Goal: Information Seeking & Learning: Learn about a topic

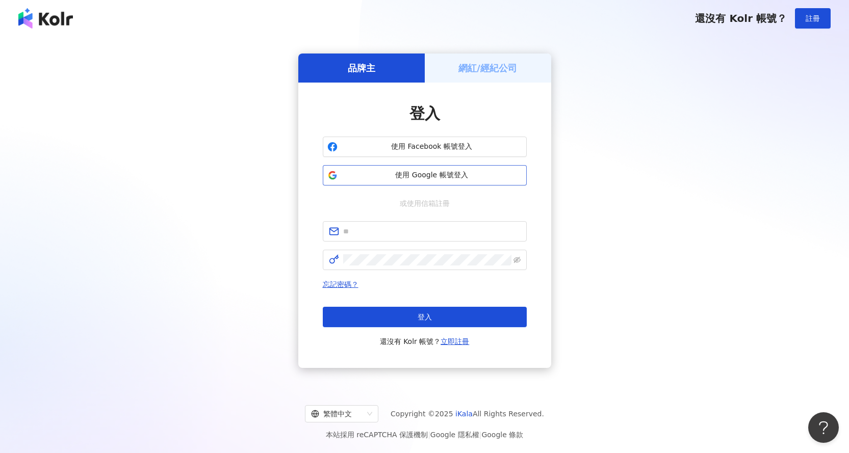
click at [469, 181] on button "使用 Google 帳號登入" at bounding box center [425, 175] width 204 height 20
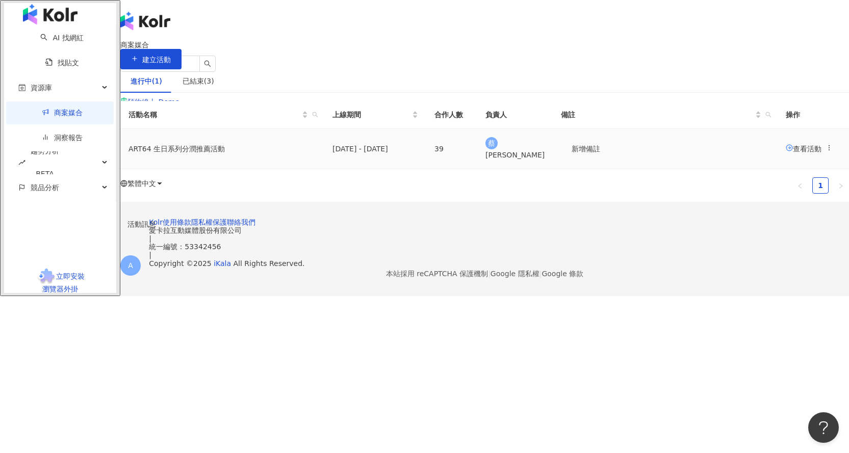
click at [786, 152] on span "查看活動" at bounding box center [804, 148] width 36 height 8
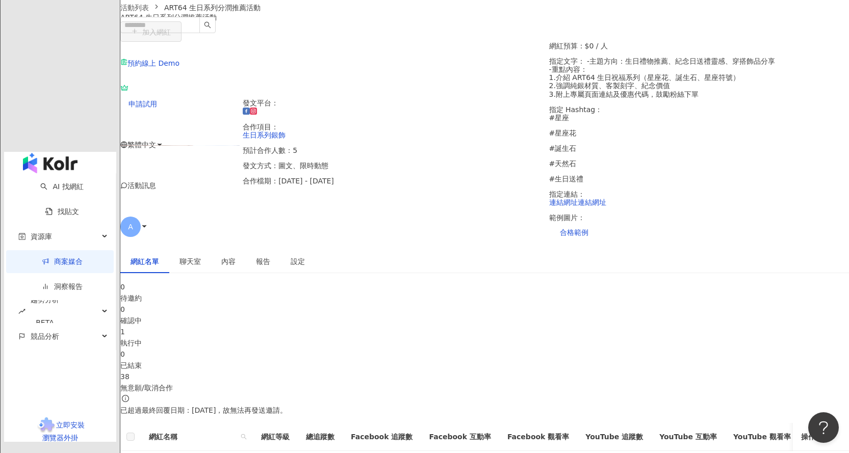
scroll to position [204, 0]
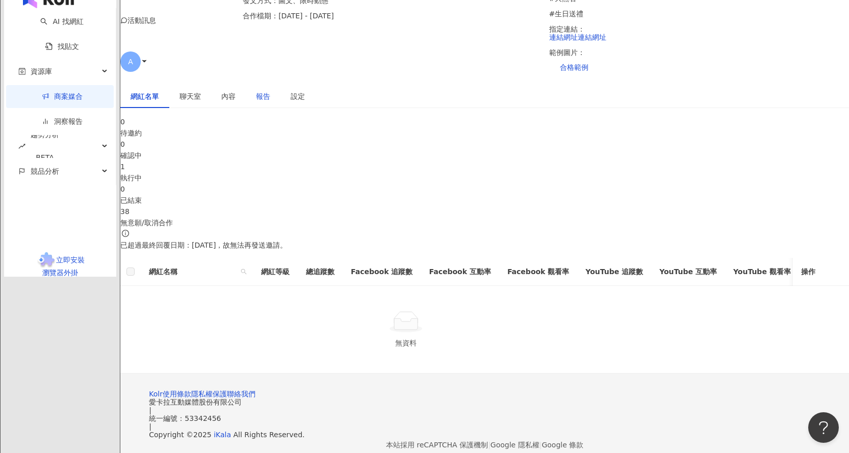
click at [270, 91] on div "報告" at bounding box center [263, 96] width 14 height 11
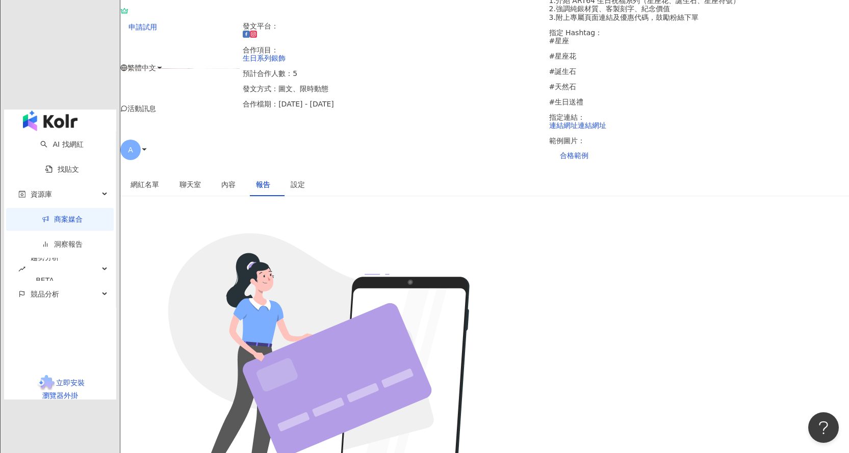
scroll to position [156, 0]
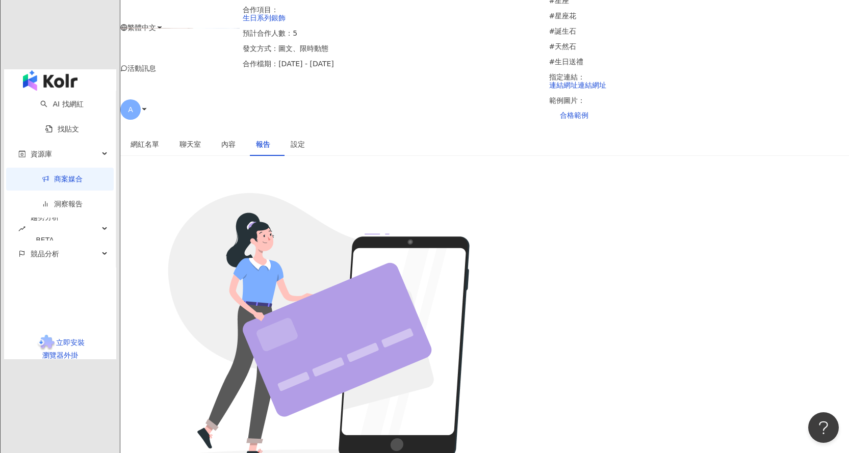
click at [211, 133] on div "聊天室" at bounding box center [190, 144] width 42 height 23
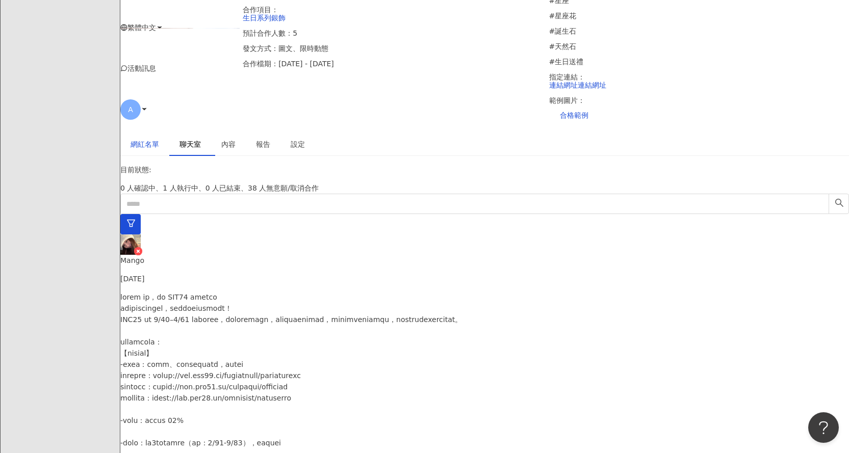
click at [159, 139] on div "網紅名單" at bounding box center [145, 144] width 29 height 11
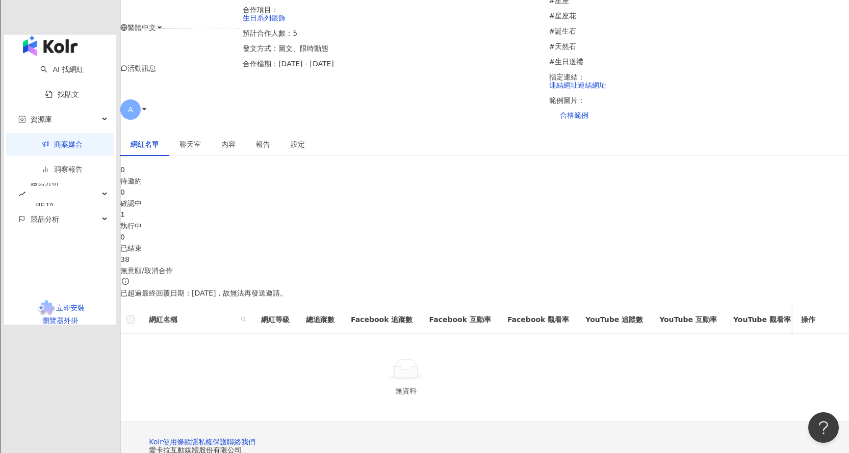
click at [361, 187] on div "0 確認中" at bounding box center [484, 198] width 729 height 22
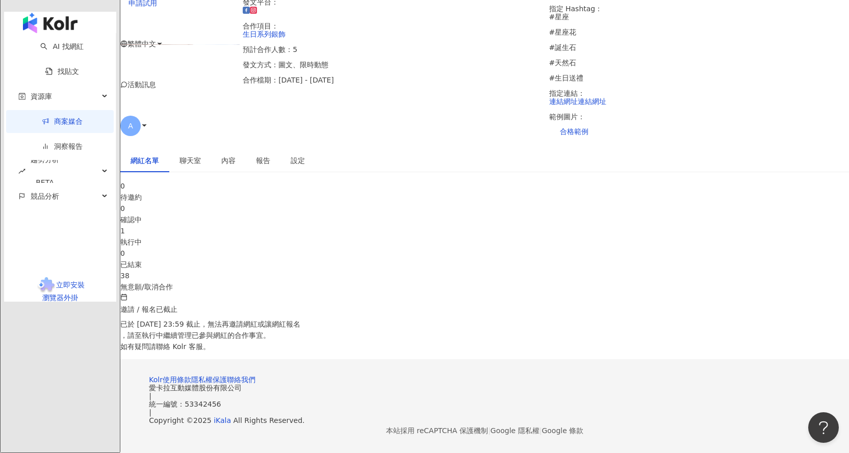
click at [734, 282] on div "無意願/取消合作" at bounding box center [484, 287] width 729 height 11
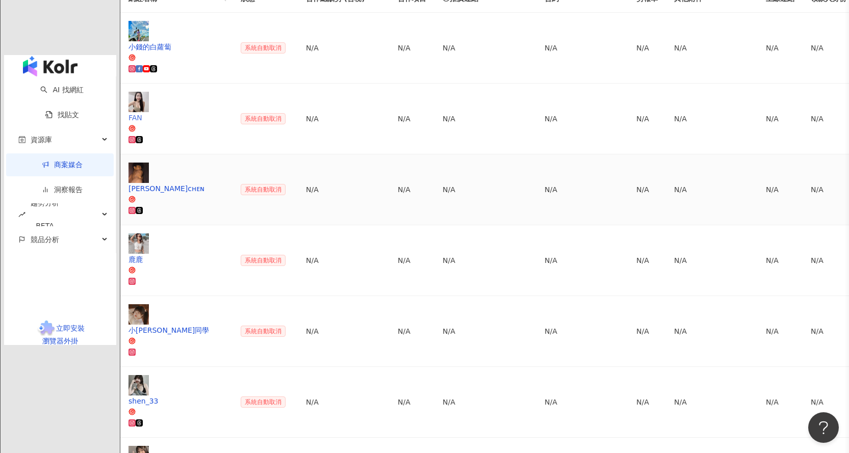
scroll to position [462, 0]
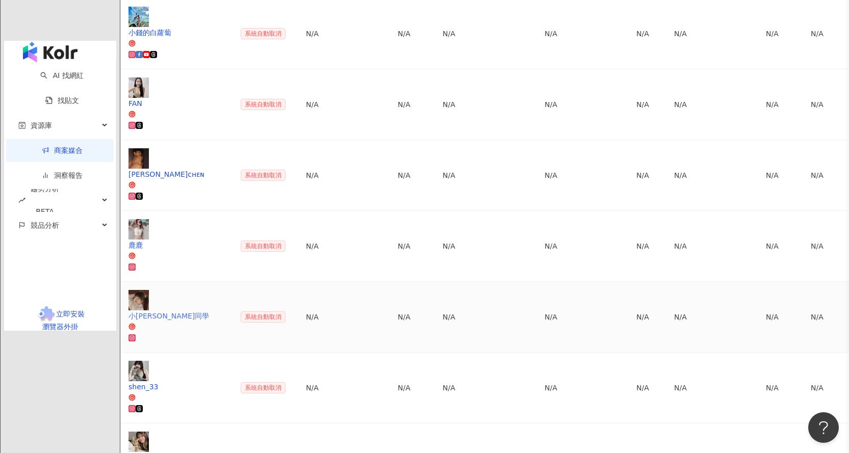
click at [224, 311] on div "小[PERSON_NAME]同學" at bounding box center [177, 316] width 96 height 11
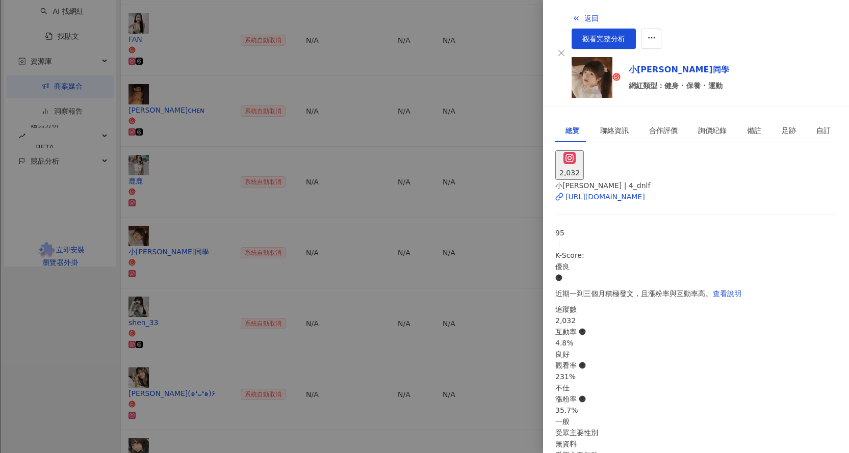
scroll to position [527, 0]
click at [645, 191] on div "[URL][DOMAIN_NAME]" at bounding box center [606, 196] width 80 height 11
click at [365, 344] on div at bounding box center [424, 226] width 849 height 453
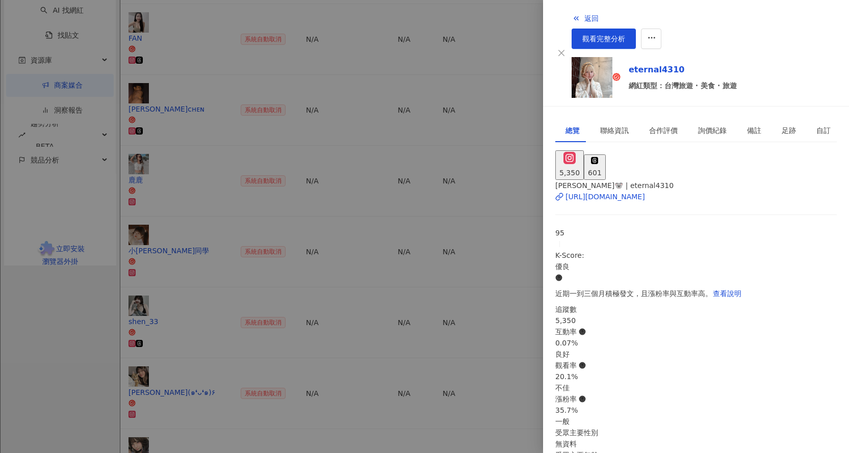
click at [211, 263] on div at bounding box center [424, 226] width 849 height 453
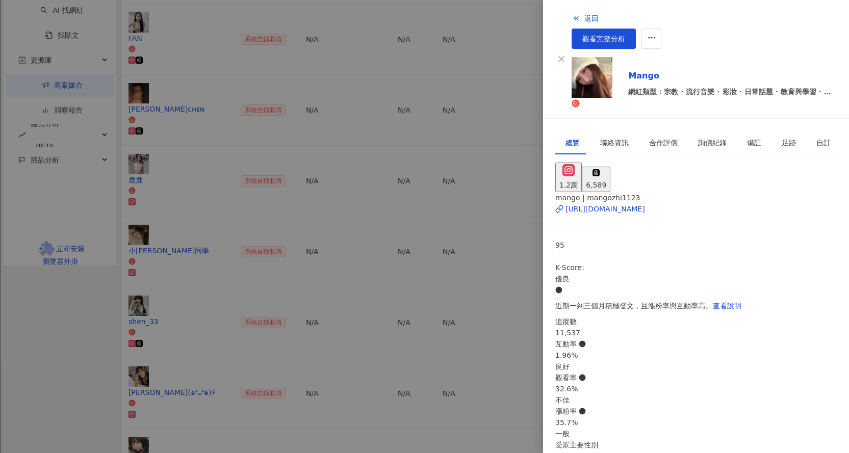
click at [221, 223] on div at bounding box center [424, 226] width 849 height 453
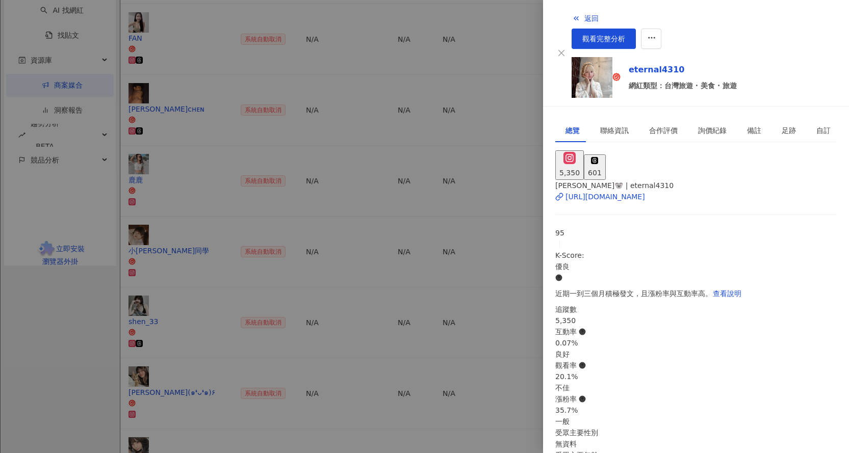
click at [213, 184] on div at bounding box center [424, 226] width 849 height 453
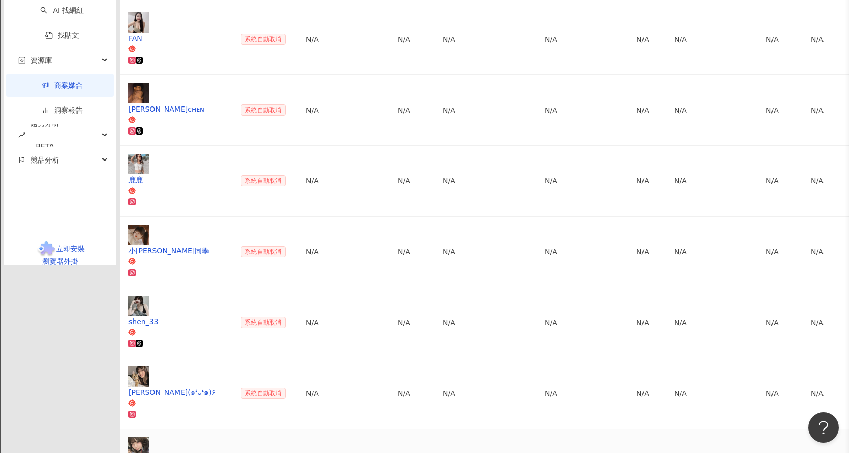
click at [149, 438] on img at bounding box center [139, 448] width 20 height 20
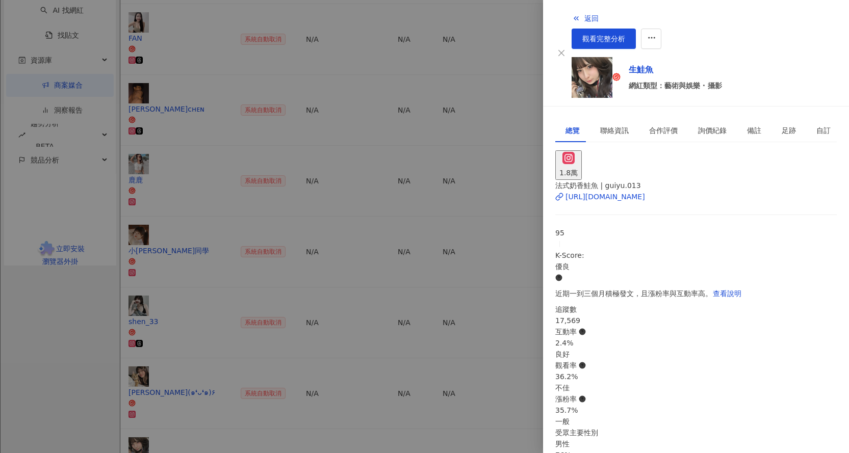
click at [303, 168] on div at bounding box center [424, 226] width 849 height 453
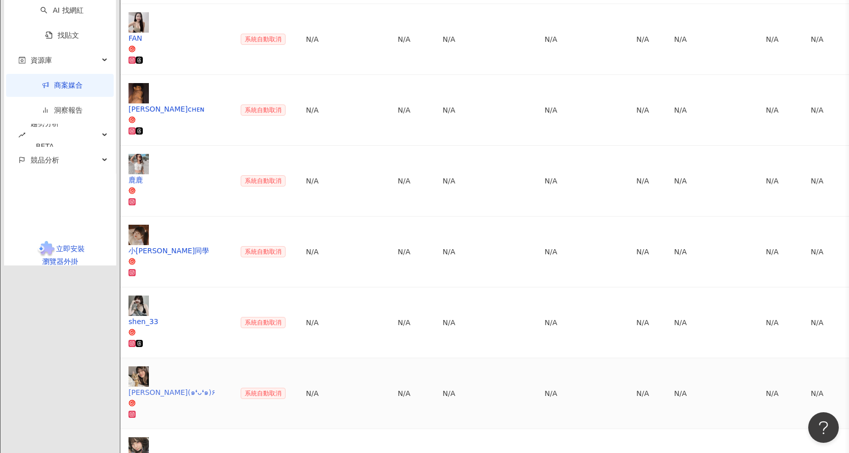
click at [149, 367] on img at bounding box center [139, 377] width 20 height 20
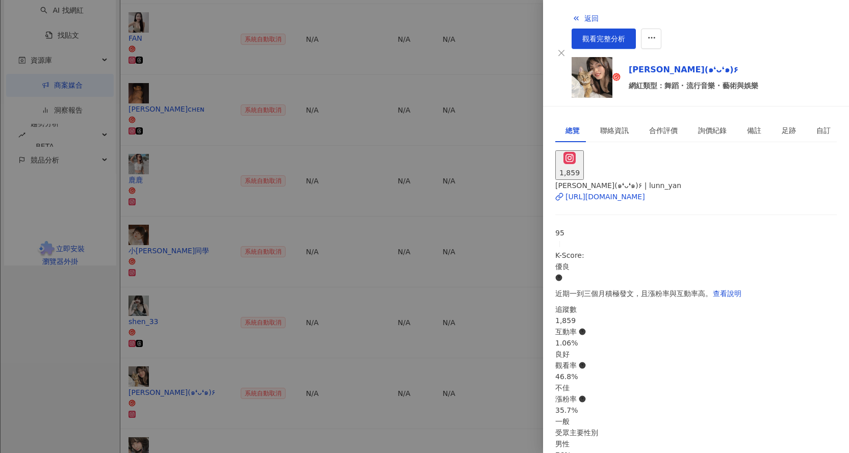
click at [231, 155] on div at bounding box center [424, 226] width 849 height 453
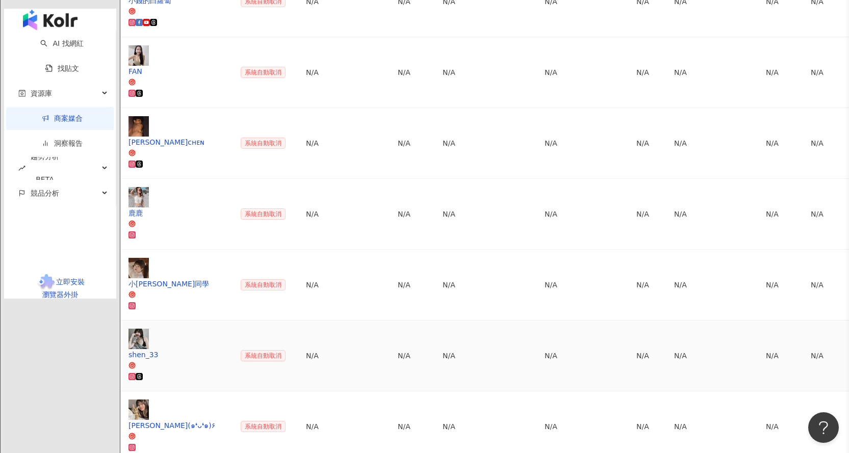
scroll to position [476, 0]
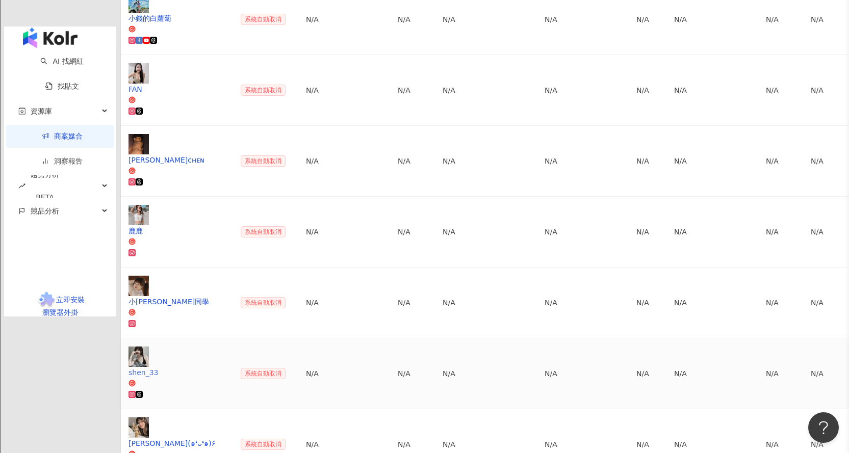
click at [149, 347] on img at bounding box center [139, 357] width 20 height 20
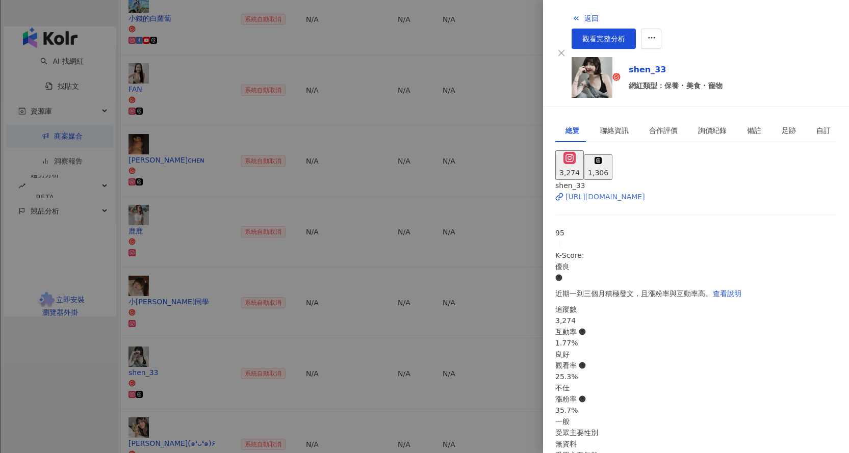
click at [628, 191] on div "[URL][DOMAIN_NAME]" at bounding box center [606, 196] width 80 height 11
click at [285, 376] on div at bounding box center [424, 226] width 849 height 453
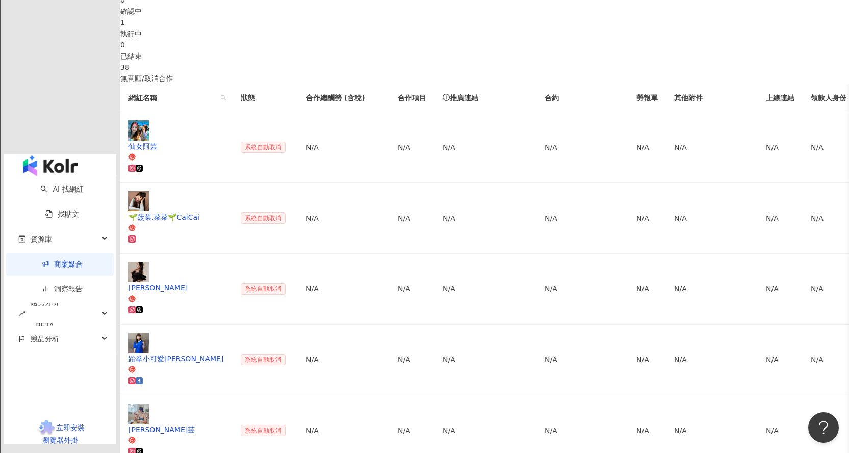
scroll to position [323, 0]
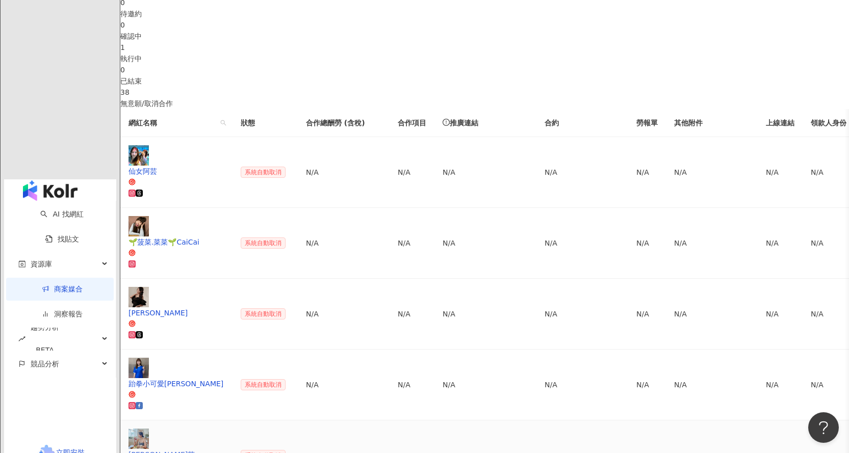
click at [224, 449] on div "[PERSON_NAME]芸" at bounding box center [177, 454] width 96 height 11
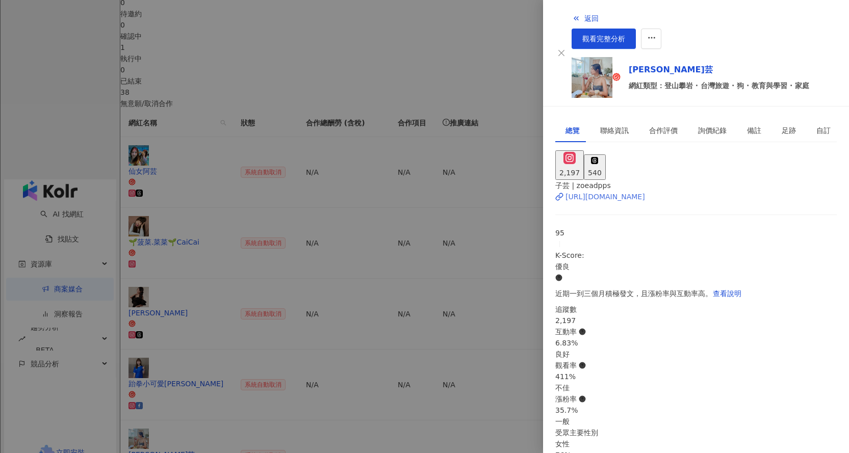
click at [645, 191] on div "[URL][DOMAIN_NAME]" at bounding box center [606, 196] width 80 height 11
click at [572, 19] on icon "button" at bounding box center [576, 18] width 8 height 8
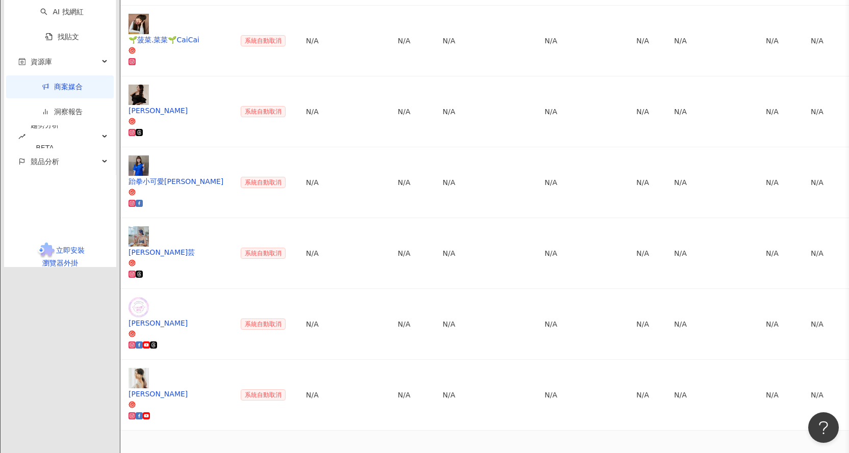
scroll to position [527, 0]
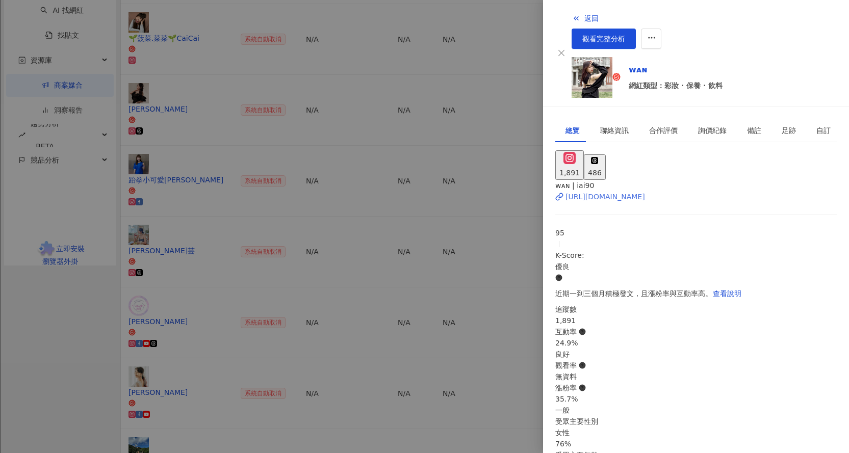
click at [614, 191] on div "[URL][DOMAIN_NAME]" at bounding box center [606, 196] width 80 height 11
click at [337, 343] on div at bounding box center [424, 226] width 849 height 453
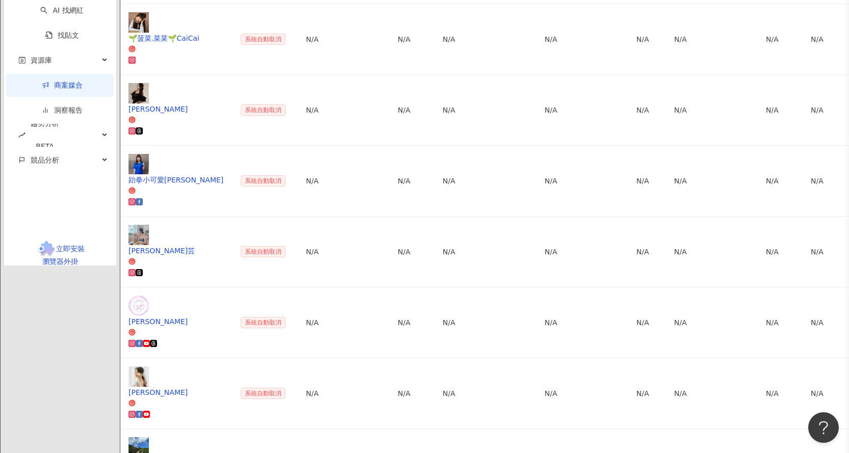
click at [251, 340] on div "0 待邀約 0 確認中 1 執行中 0 已結束 38 無意願/取消合作 網紅名稱 狀態 合作總酬勞 (含稅) 合作項目 推廣連結 合約 勞報單 其他附件 上線…" at bounding box center [484, 234] width 729 height 882
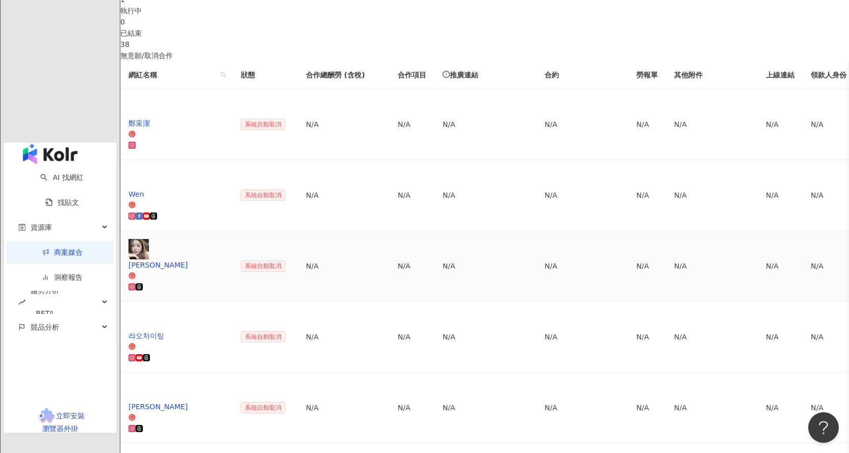
scroll to position [374, 0]
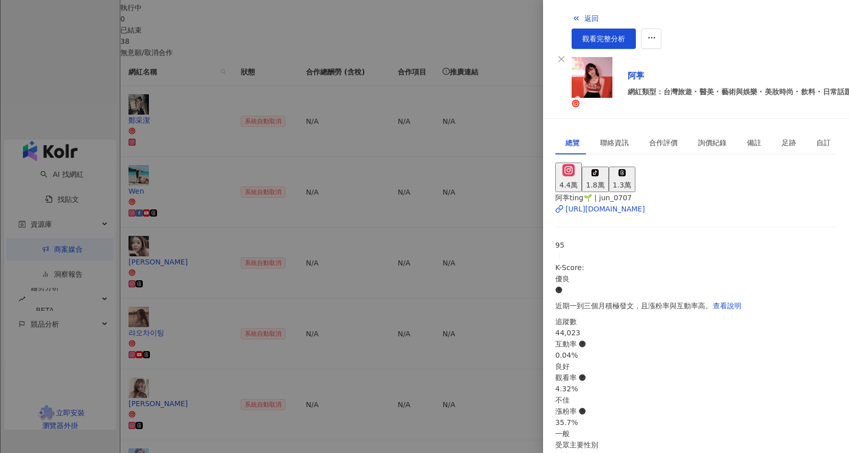
click at [157, 250] on div at bounding box center [424, 226] width 849 height 453
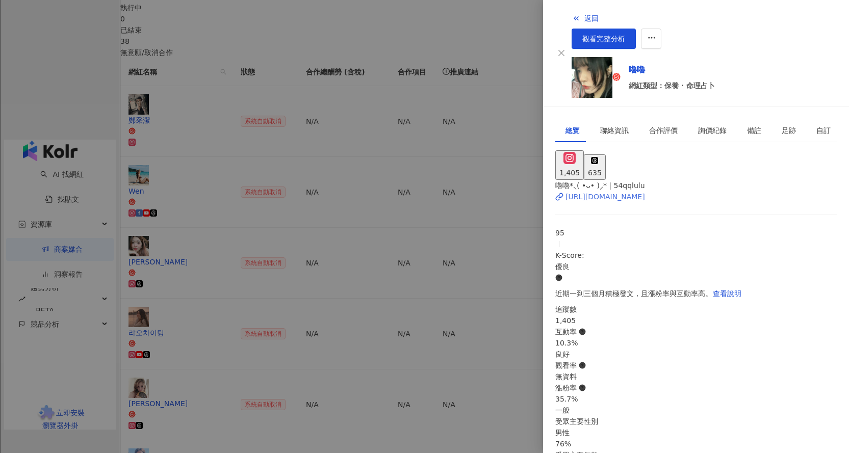
click at [645, 191] on div "[URL][DOMAIN_NAME]" at bounding box center [606, 196] width 80 height 11
click at [291, 280] on div at bounding box center [424, 226] width 849 height 453
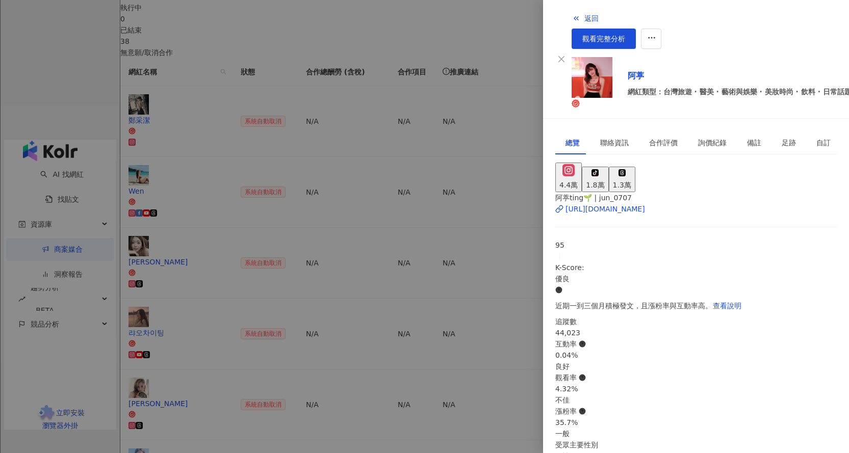
click at [444, 268] on div at bounding box center [424, 226] width 849 height 453
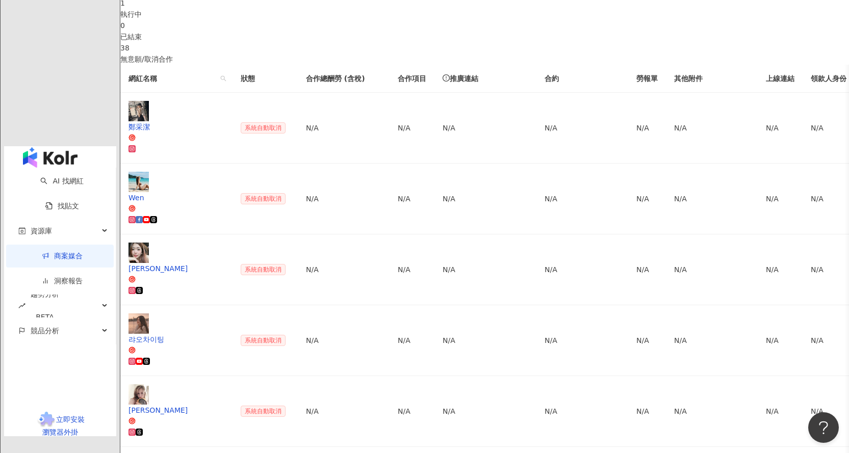
scroll to position [272, 0]
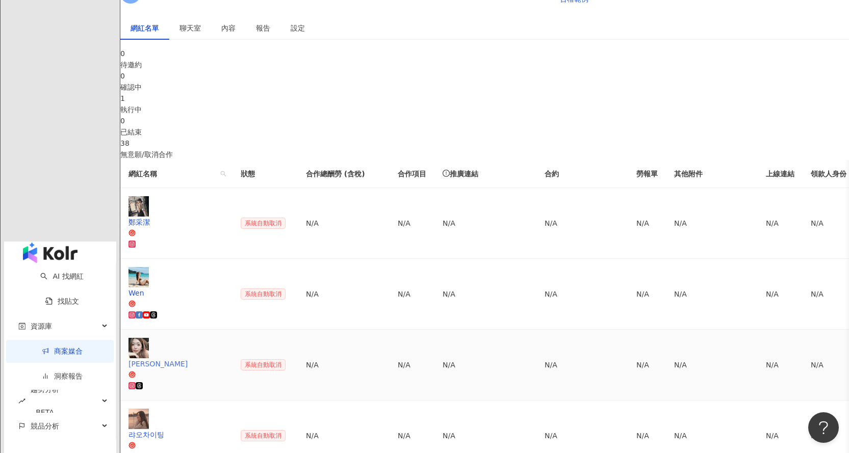
click at [224, 359] on div "[PERSON_NAME]" at bounding box center [177, 364] width 96 height 11
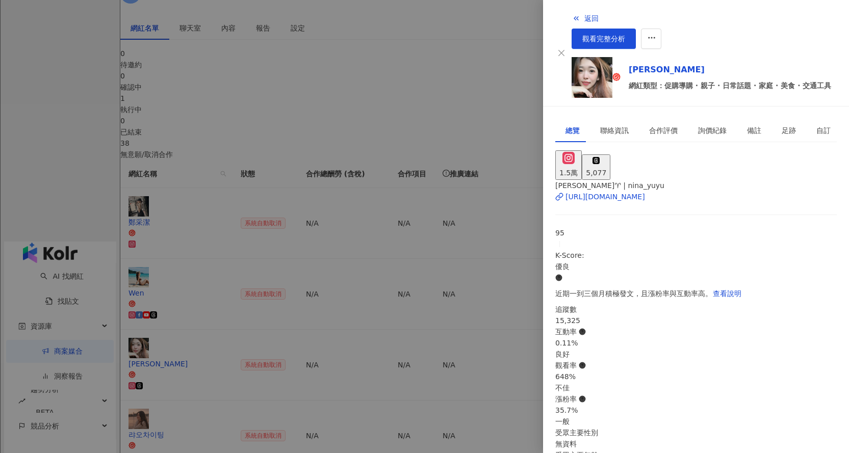
click at [429, 262] on div at bounding box center [424, 226] width 849 height 453
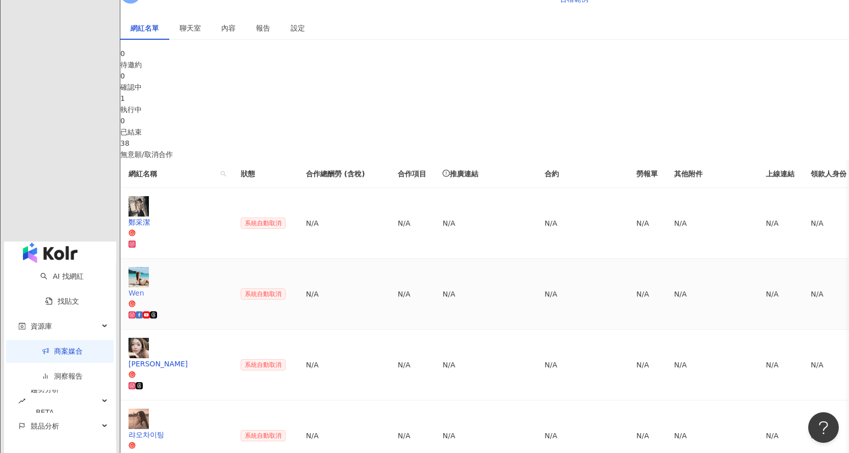
click at [224, 288] on div "Wen" at bounding box center [177, 293] width 96 height 11
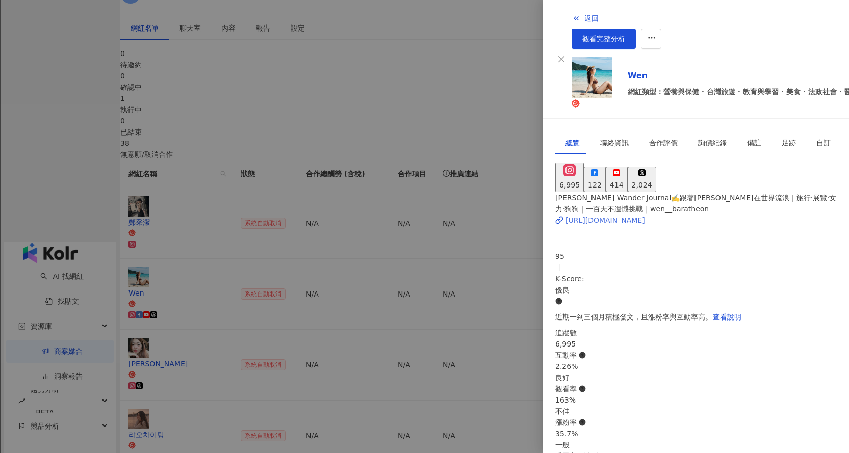
click at [645, 215] on div "[URL][DOMAIN_NAME]" at bounding box center [606, 220] width 80 height 11
click at [438, 196] on div at bounding box center [424, 226] width 849 height 453
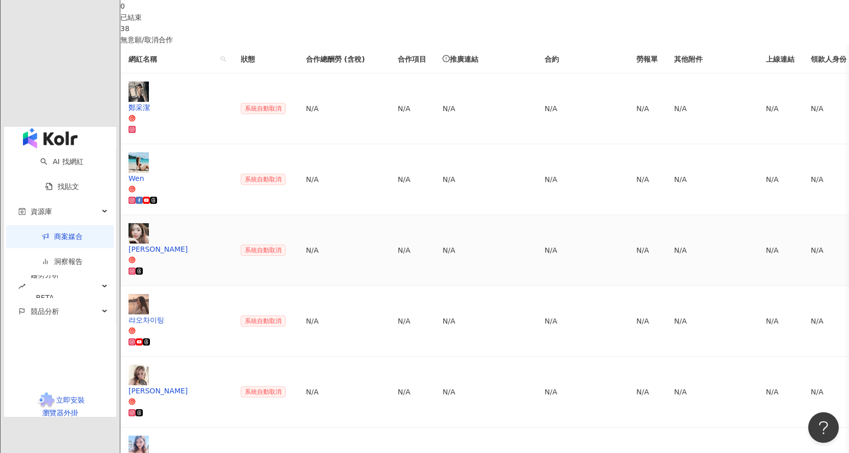
scroll to position [527, 0]
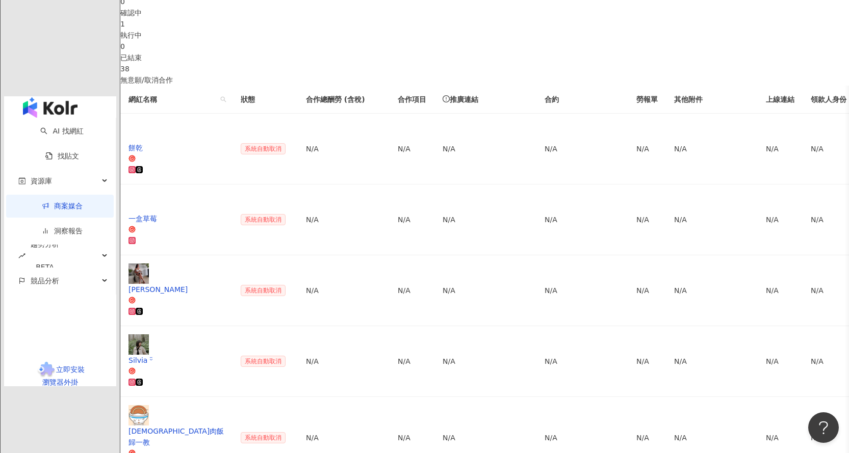
scroll to position [296, 0]
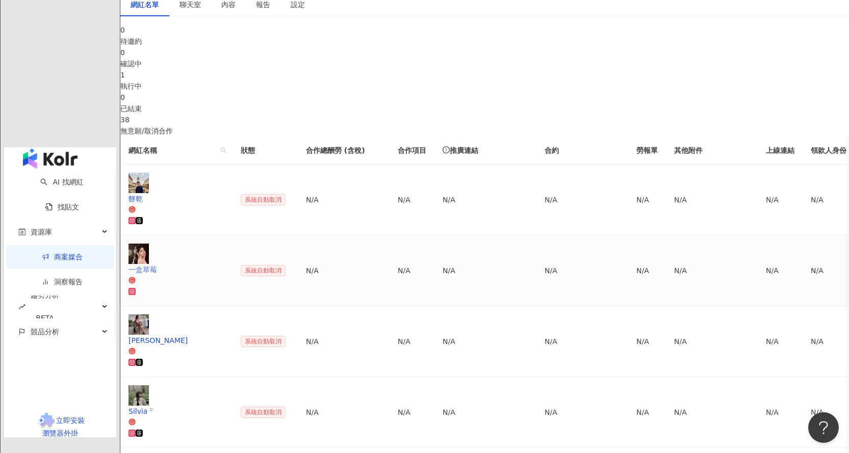
click at [149, 244] on img at bounding box center [139, 254] width 20 height 20
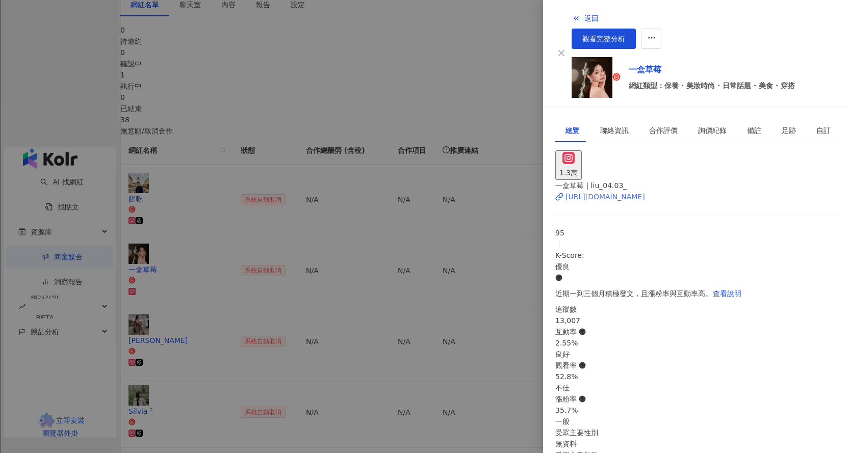
click at [617, 191] on div "[URL][DOMAIN_NAME]" at bounding box center [606, 196] width 80 height 11
click at [275, 251] on div at bounding box center [424, 226] width 849 height 453
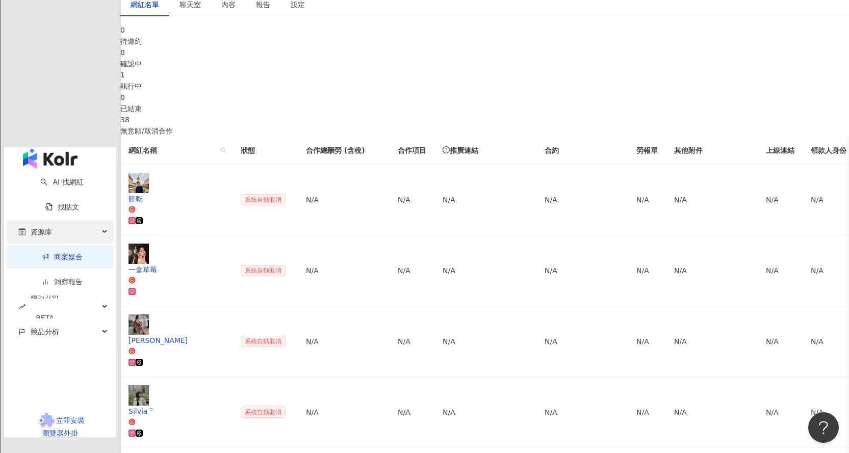
click at [62, 221] on div "資源庫" at bounding box center [60, 232] width 108 height 23
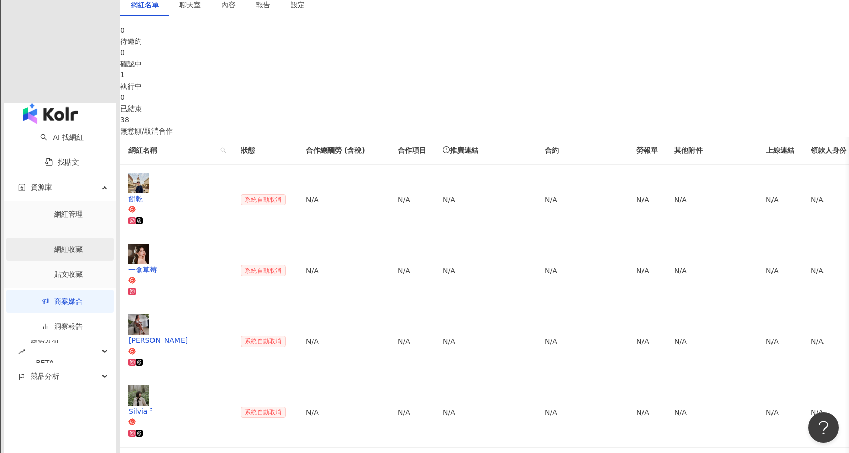
click at [69, 245] on link "網紅收藏" at bounding box center [68, 249] width 29 height 8
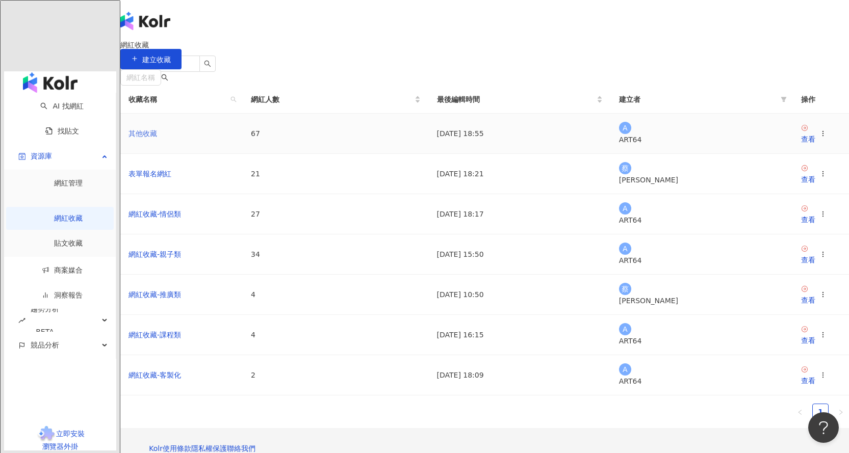
click at [157, 138] on link "其他收藏" at bounding box center [143, 134] width 29 height 8
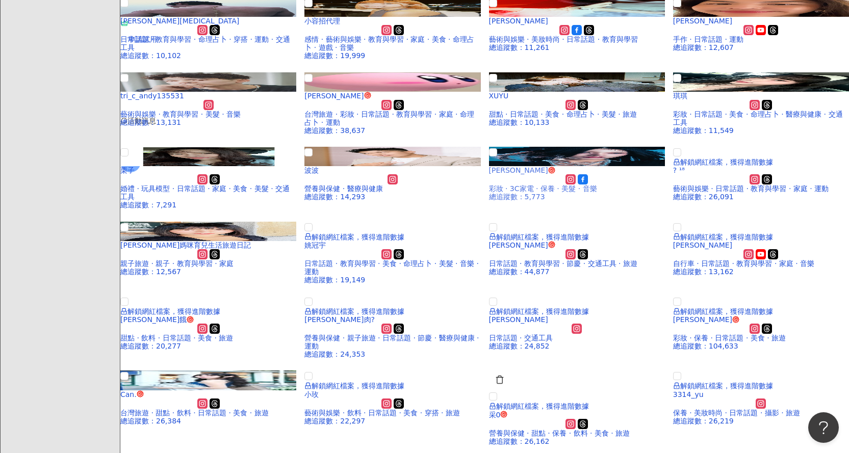
scroll to position [102, 0]
